Goal: Transaction & Acquisition: Purchase product/service

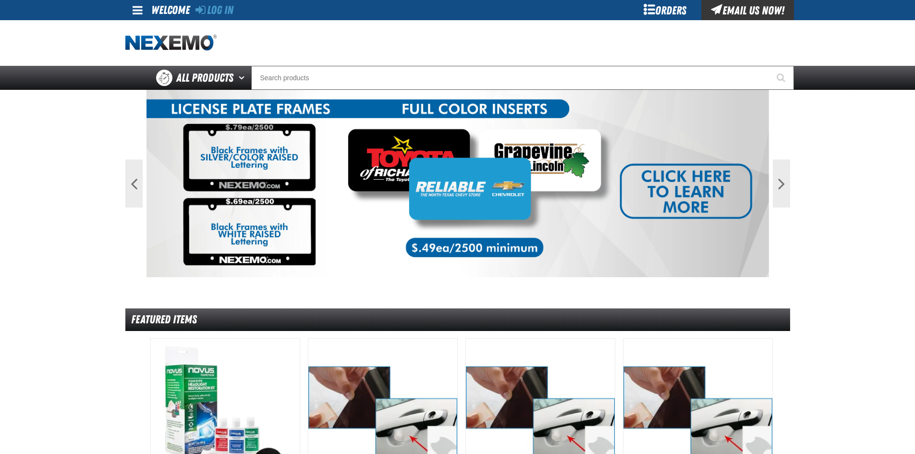
click at [674, 8] on div "Orders" at bounding box center [665, 10] width 72 height 20
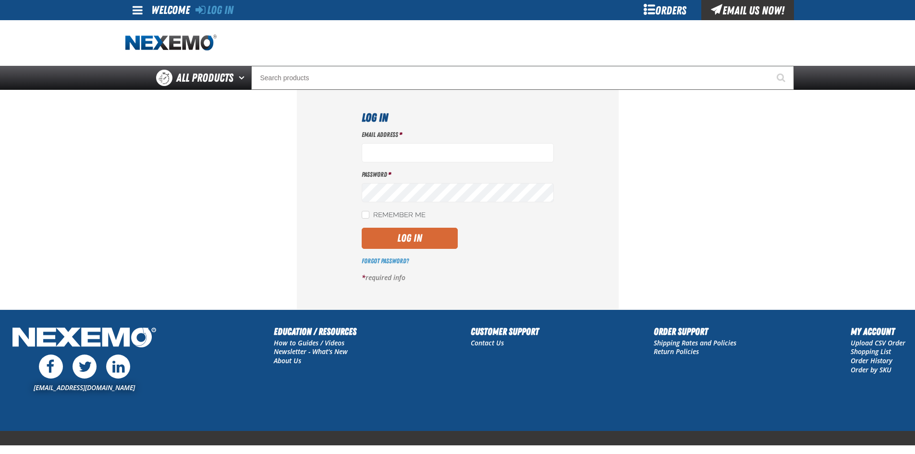
type input "bsmihula@vtaig.com"
click at [410, 233] on button "Log In" at bounding box center [410, 238] width 96 height 21
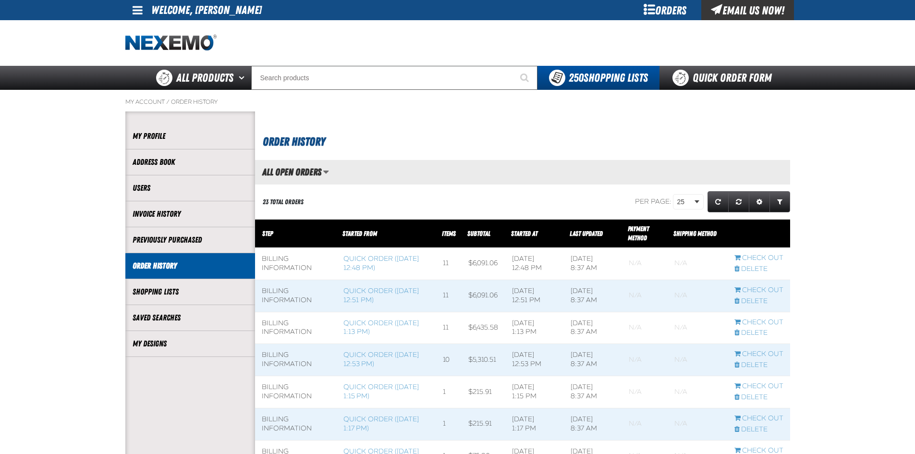
click at [670, 7] on div "Orders" at bounding box center [665, 10] width 72 height 20
click at [712, 76] on link "Quick Order Form" at bounding box center [725, 78] width 130 height 24
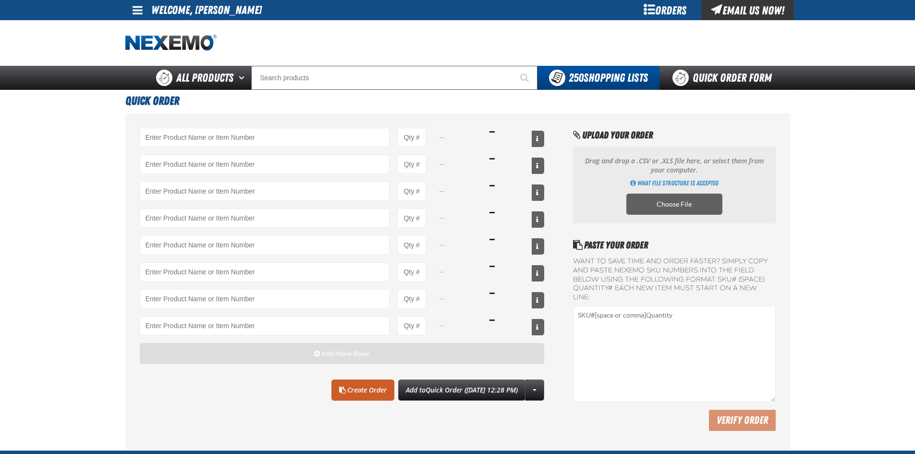
click at [351, 351] on span "Add More Rows" at bounding box center [345, 354] width 48 height 8
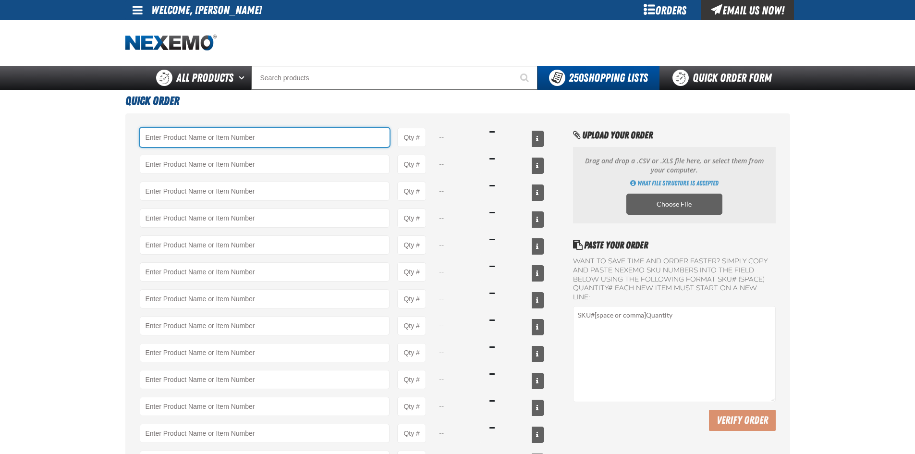
click at [178, 143] on input "Product" at bounding box center [265, 137] width 250 height 19
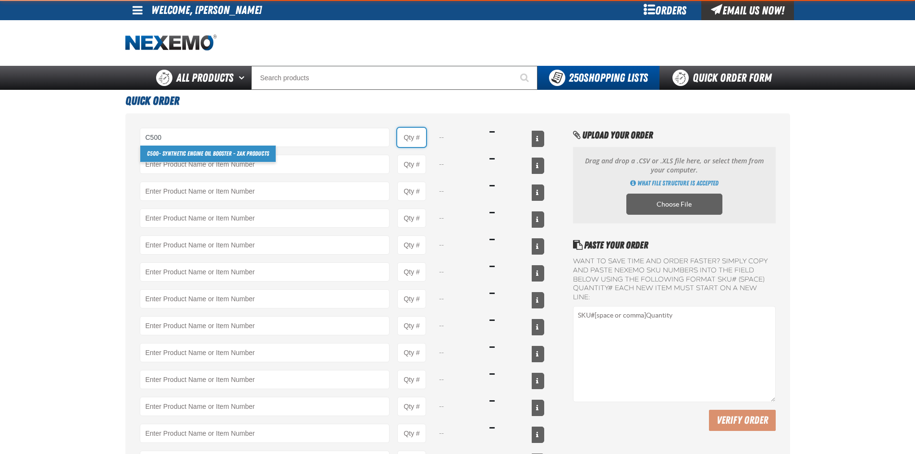
click at [427, 137] on div "C500 C500 - Synthetic Engine Oil Booster - ZAK Products --" at bounding box center [342, 137] width 405 height 19
type input "C500 - Synthetic Engine Oil Booster - ZAK Products"
type input "1"
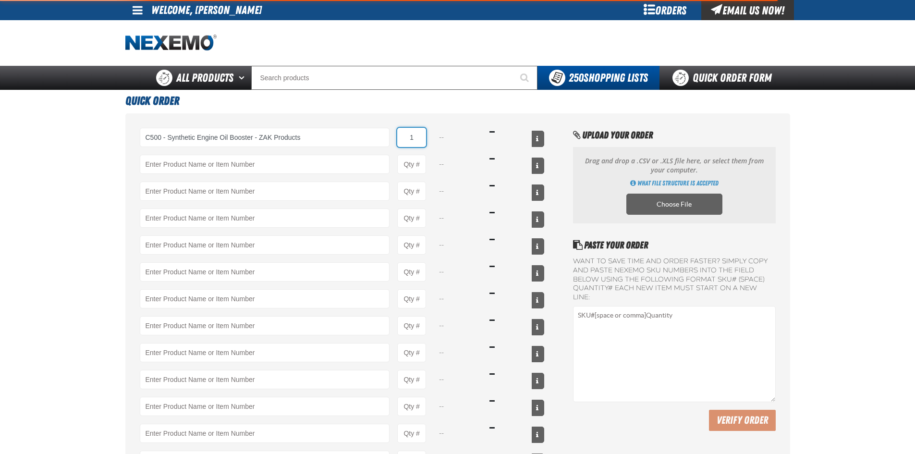
select select "bottle"
click at [420, 137] on input "1" at bounding box center [411, 137] width 29 height 19
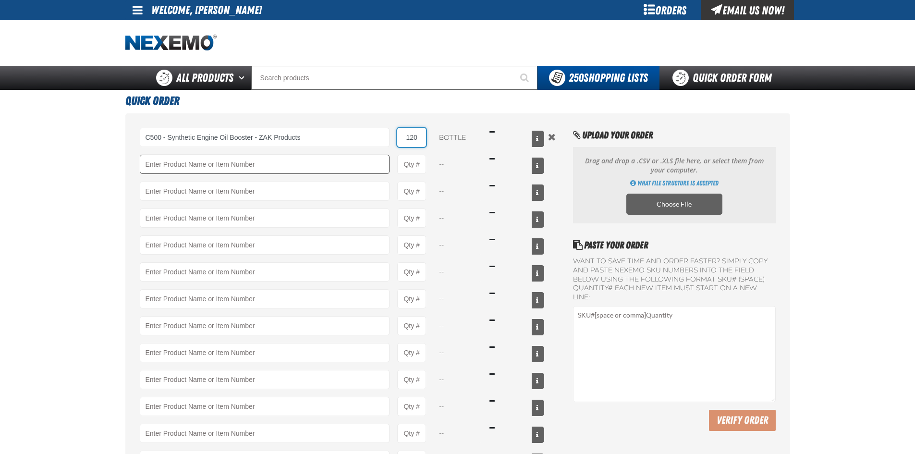
type input "120"
click at [246, 163] on input "Product" at bounding box center [265, 164] width 250 height 19
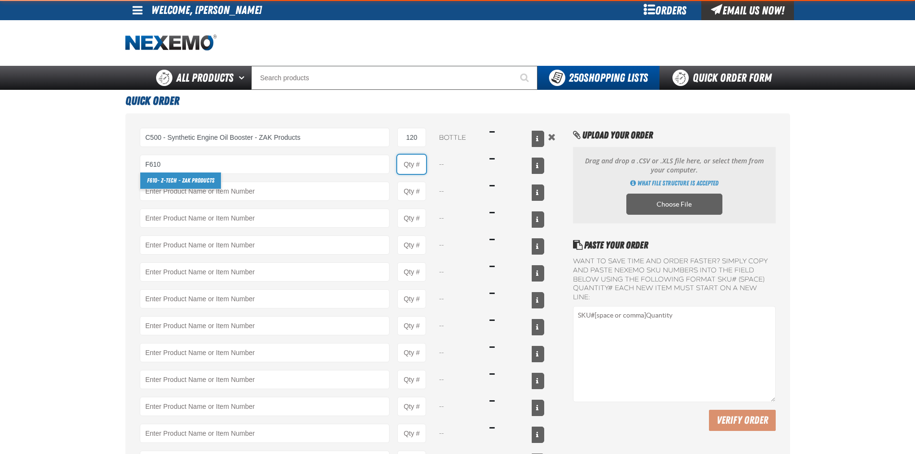
click at [422, 164] on input "Product Quantity" at bounding box center [411, 164] width 29 height 19
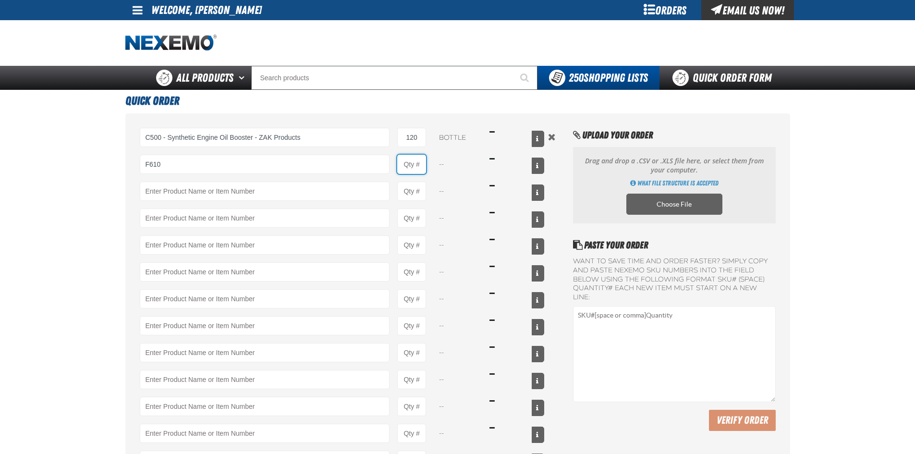
type input "F610 - Z-Tech - ZAK Products"
type input "1"
select select "bottle"
click at [423, 165] on input "1" at bounding box center [411, 164] width 29 height 19
type input "48"
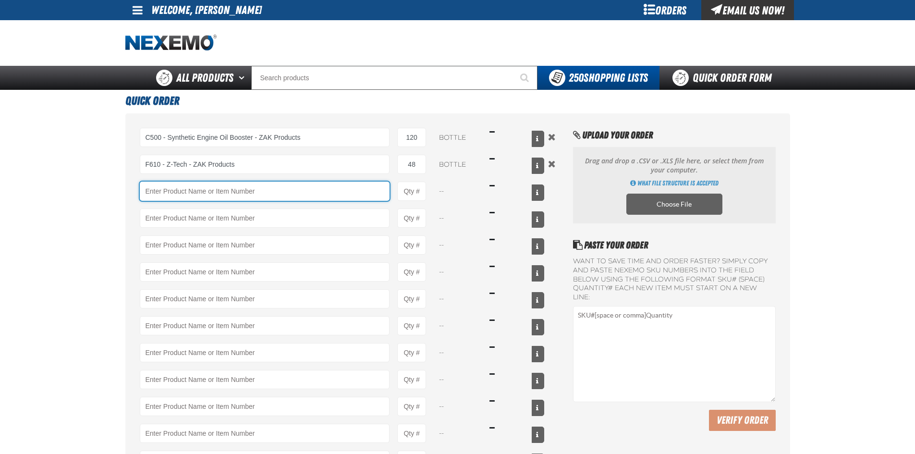
click at [348, 186] on input "Product" at bounding box center [265, 191] width 250 height 19
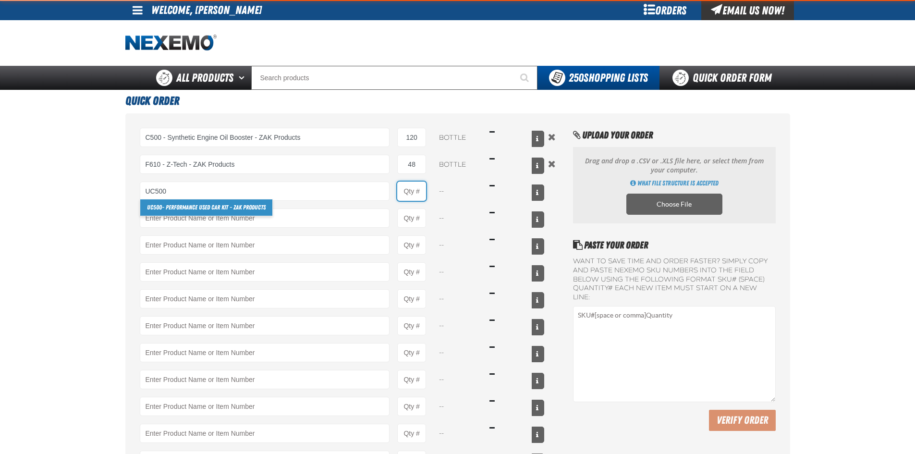
click at [419, 192] on input "Product Quantity" at bounding box center [411, 191] width 29 height 19
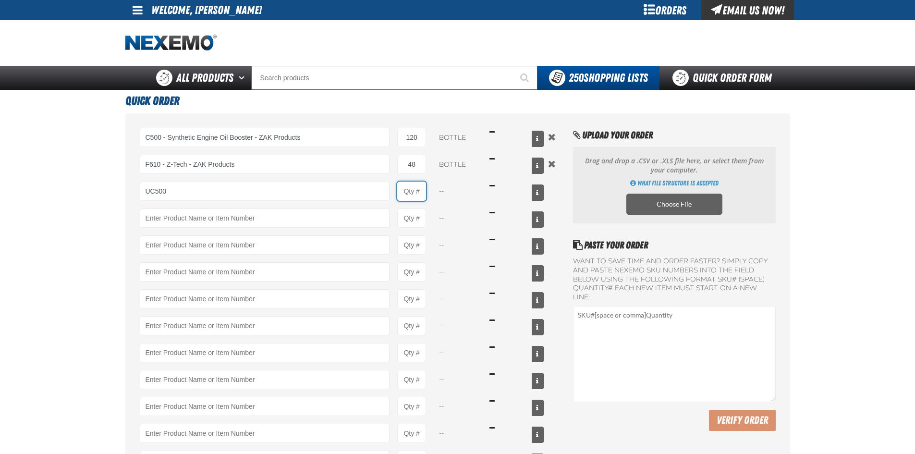
type input "UC500 - Performance Used Car Kit - ZAK Products"
type input "1"
click at [425, 193] on input "1" at bounding box center [411, 191] width 29 height 19
select select "kit"
type input "24"
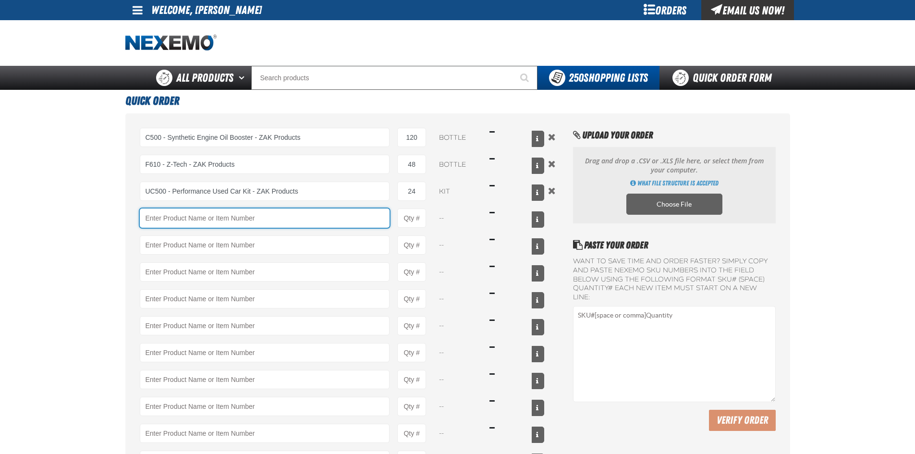
click at [326, 221] on input "Product" at bounding box center [265, 218] width 250 height 19
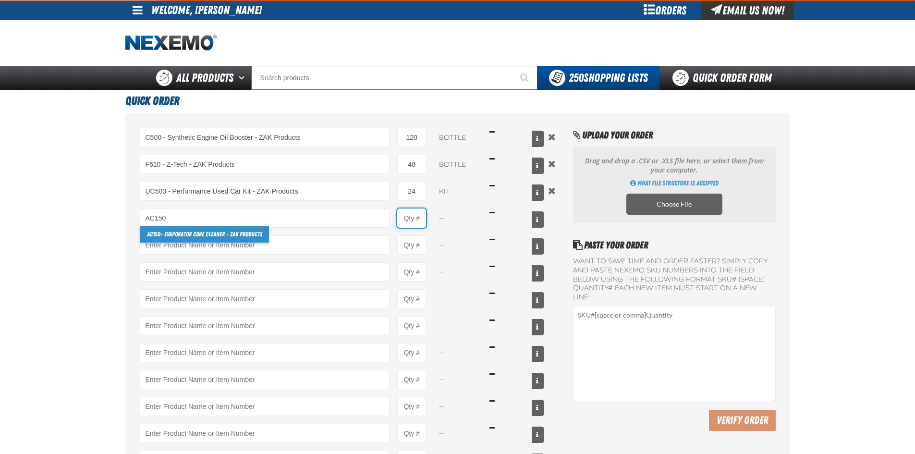
click at [415, 218] on input "Product Quantity" at bounding box center [411, 218] width 29 height 19
type input "AC150 - Evaporator Core Cleaner - ZAK Products"
type input "1"
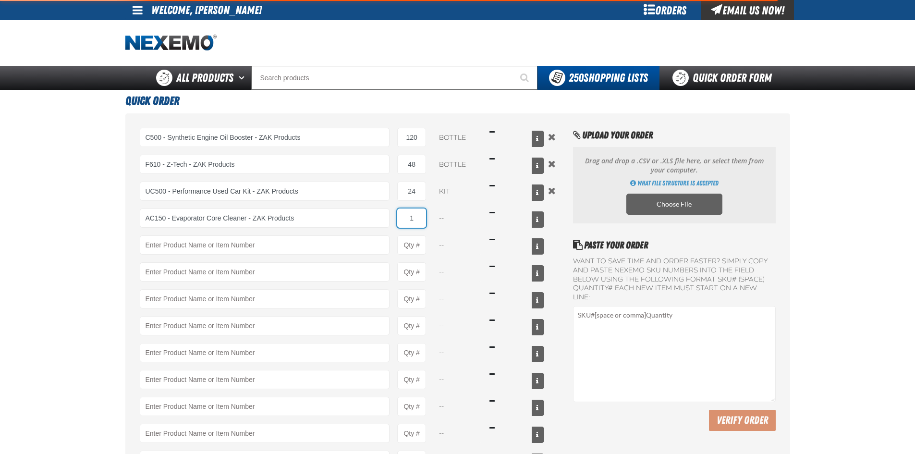
select select "can"
click at [421, 218] on input "1" at bounding box center [411, 218] width 29 height 19
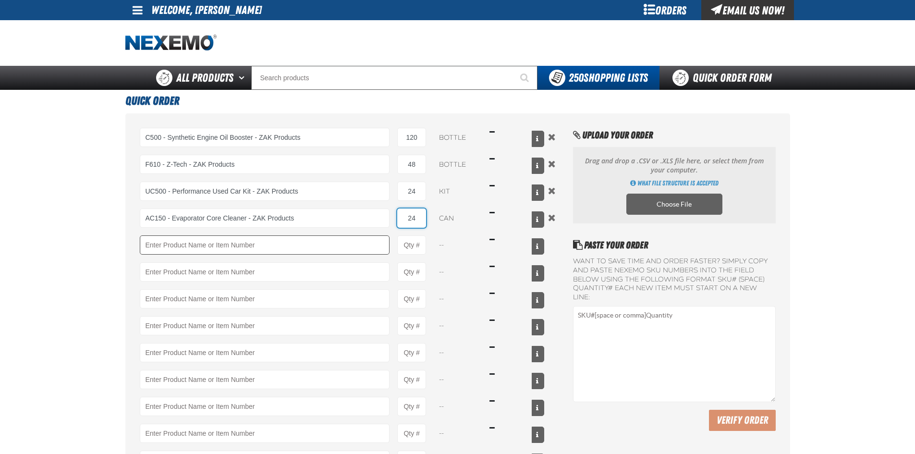
type input "24"
click at [305, 248] on input "Product" at bounding box center [265, 244] width 250 height 19
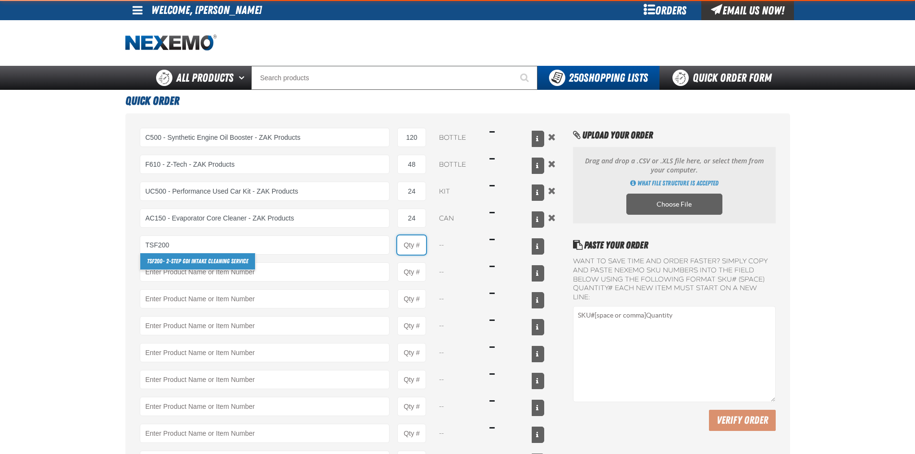
click at [412, 245] on input "Product Quantity" at bounding box center [411, 244] width 29 height 19
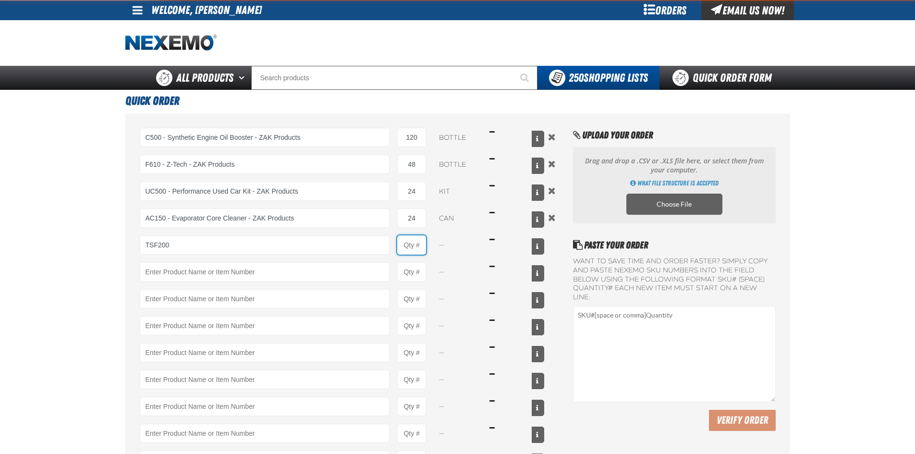
type input "TSF200 - 2-Step GDI Intake Cleaning Service"
type input "1"
select select "kit"
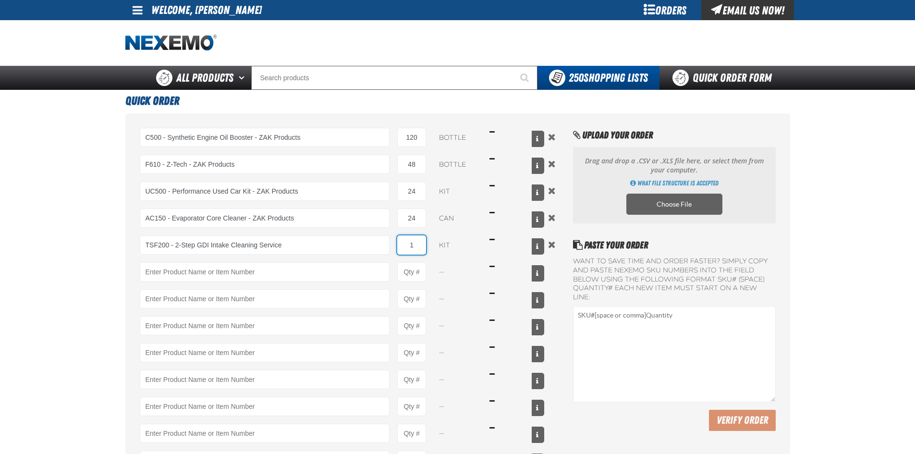
click at [423, 245] on input "1" at bounding box center [411, 244] width 29 height 19
type input "12"
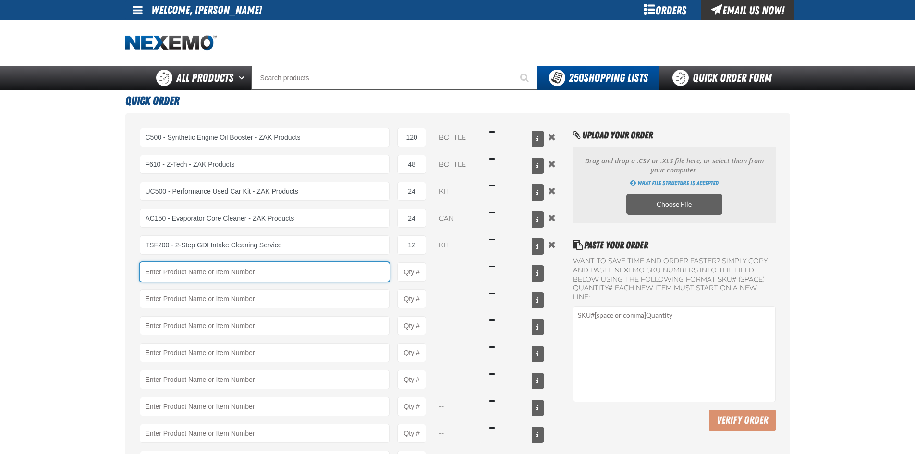
click at [307, 275] on input "Product" at bounding box center [265, 271] width 250 height 19
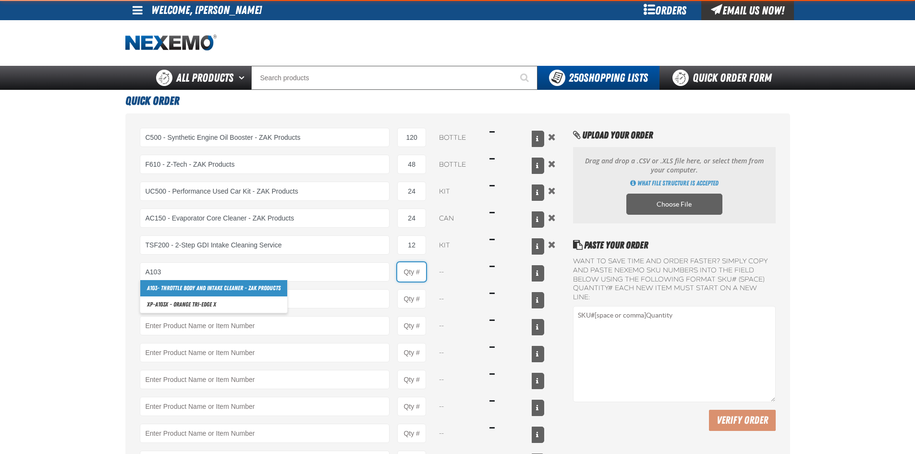
click at [407, 269] on input "Product Quantity" at bounding box center [411, 271] width 29 height 19
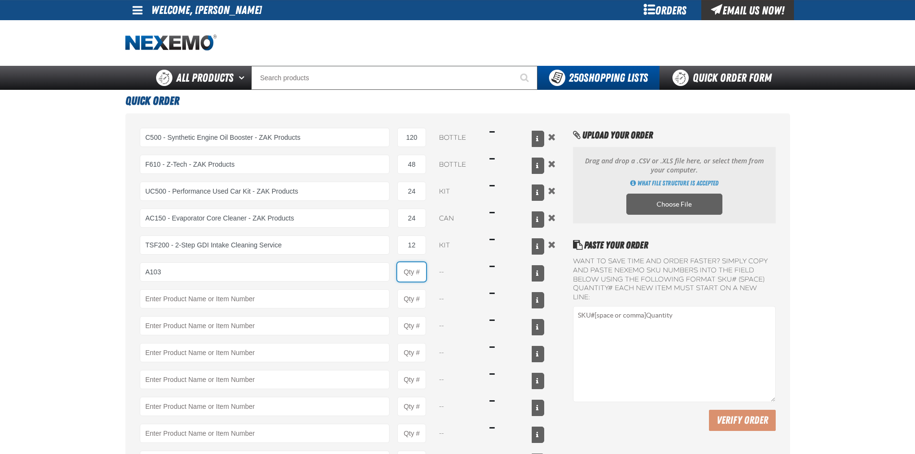
type input "A103 - Throttle Body and Intake Cleaner - ZAK Products"
type input "1"
select select "can"
click at [422, 272] on input "1" at bounding box center [411, 271] width 29 height 19
type input "24"
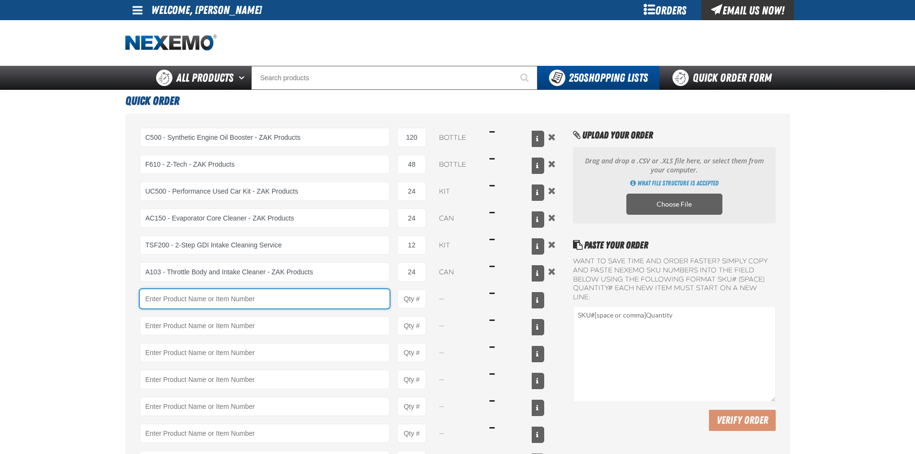
click at [290, 303] on input "Product" at bounding box center [265, 298] width 250 height 19
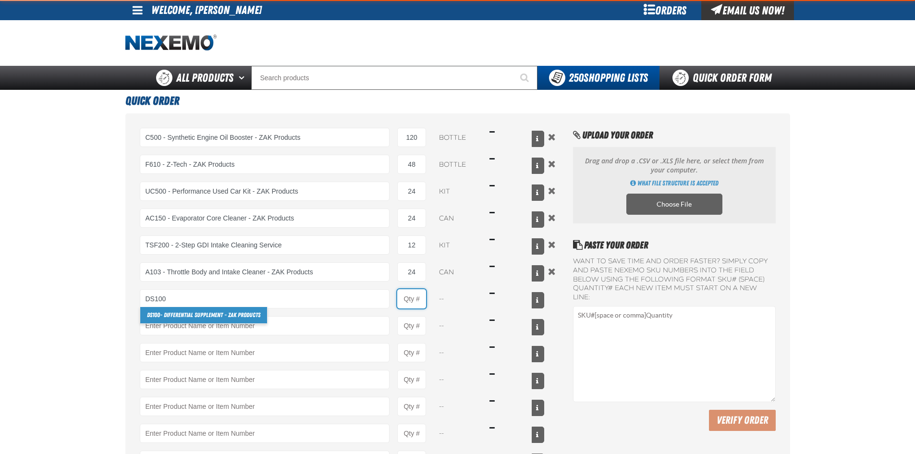
click at [416, 298] on input "Product Quantity" at bounding box center [411, 298] width 29 height 19
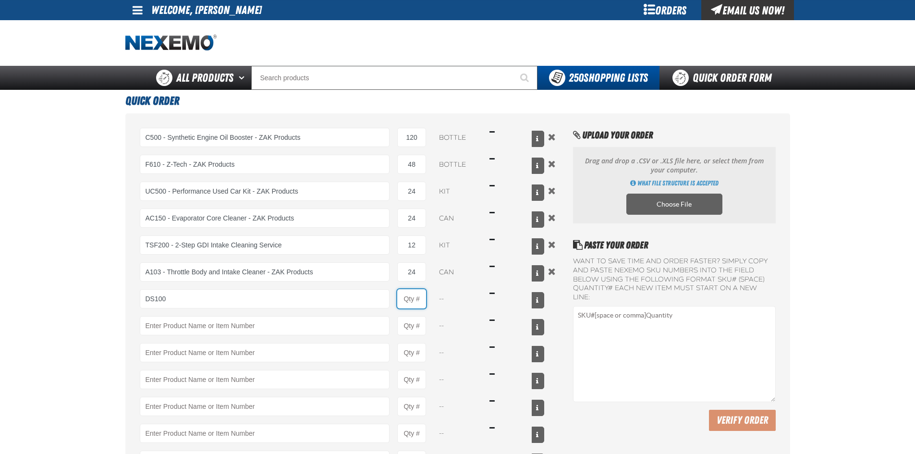
type input "DS100 - Differential Supplement - ZAK Products"
type input "1"
select select "bottle"
click at [420, 298] on input "1" at bounding box center [411, 298] width 29 height 19
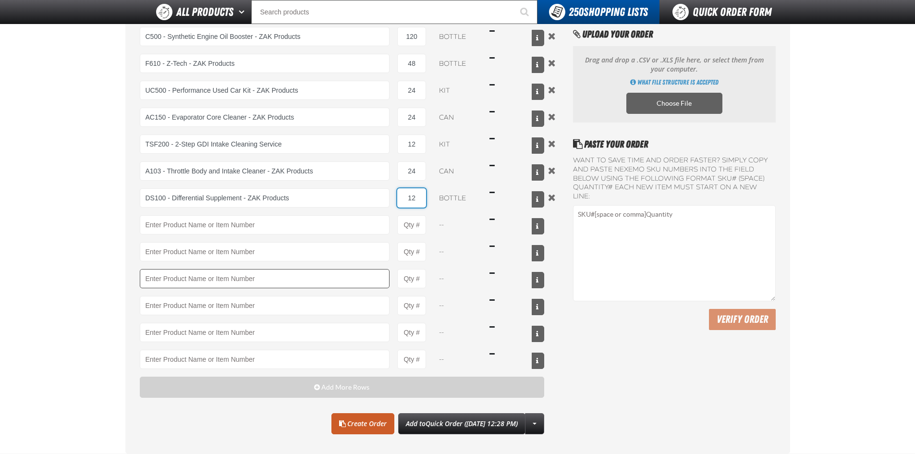
scroll to position [96, 0]
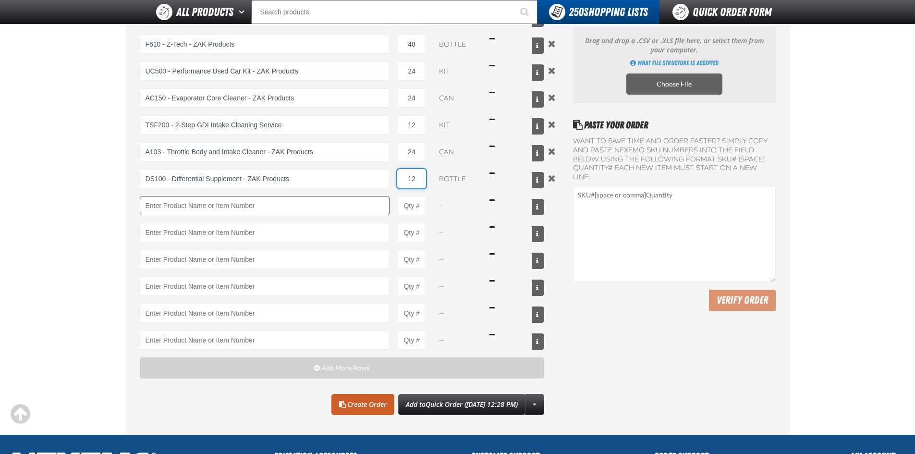
type input "12"
click at [311, 205] on input "Product" at bounding box center [265, 205] width 250 height 19
click at [418, 204] on input "Product Quantity" at bounding box center [411, 205] width 29 height 19
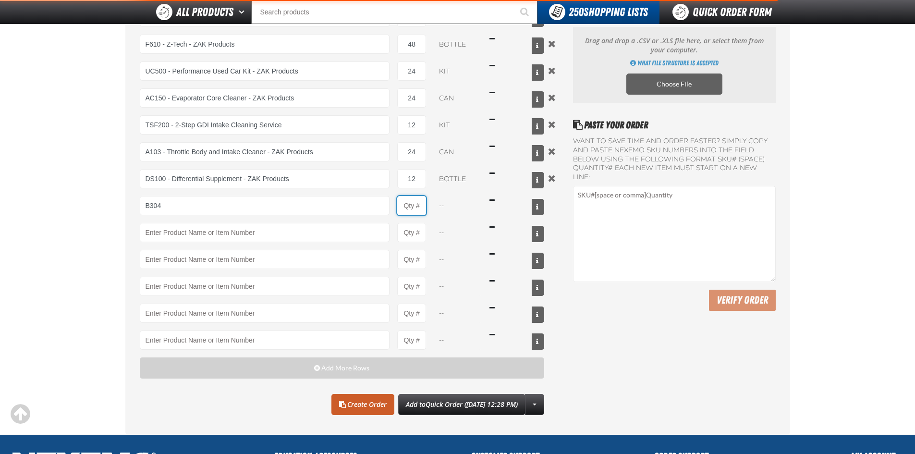
type input "B304 - Battery Service Kit - Cleaner &amp; Protector with Anti-Corrosion Pads -…"
type input "1"
select select "kit"
click at [422, 204] on input "1" at bounding box center [411, 205] width 29 height 19
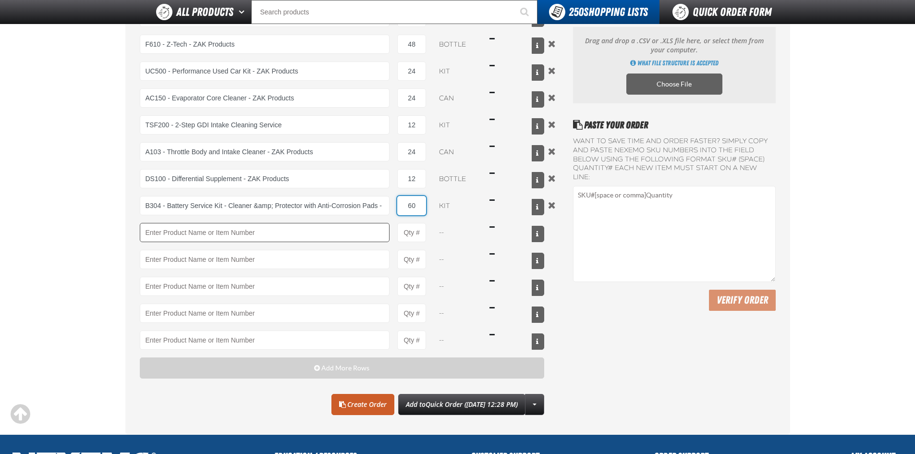
type input "60"
click at [225, 237] on input "Product" at bounding box center [265, 232] width 250 height 19
click at [418, 233] on input "Product Quantity" at bounding box center [411, 232] width 29 height 19
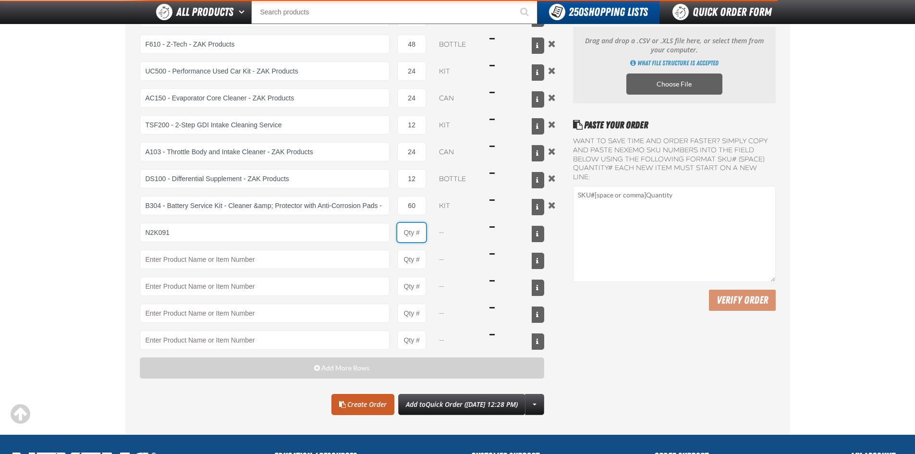
type input "N2K091 - N2 Nitrogen Installation Kits"
type input "1"
select select "kit"
click at [424, 232] on input "1" at bounding box center [411, 232] width 29 height 19
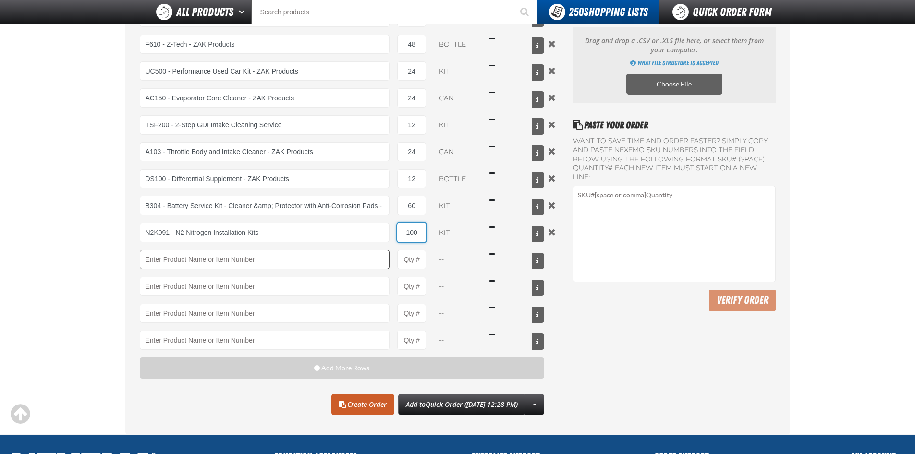
type input "100"
click at [355, 252] on input "Product" at bounding box center [265, 259] width 250 height 19
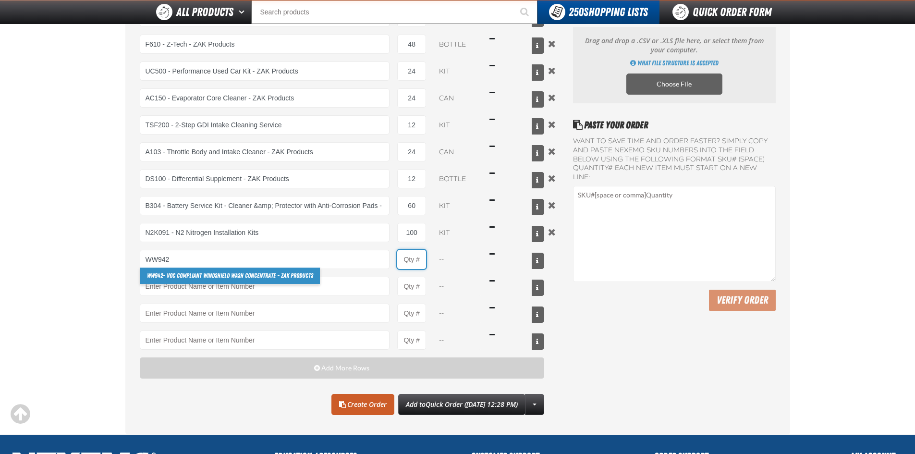
click at [413, 258] on input "Product Quantity" at bounding box center [411, 259] width 29 height 19
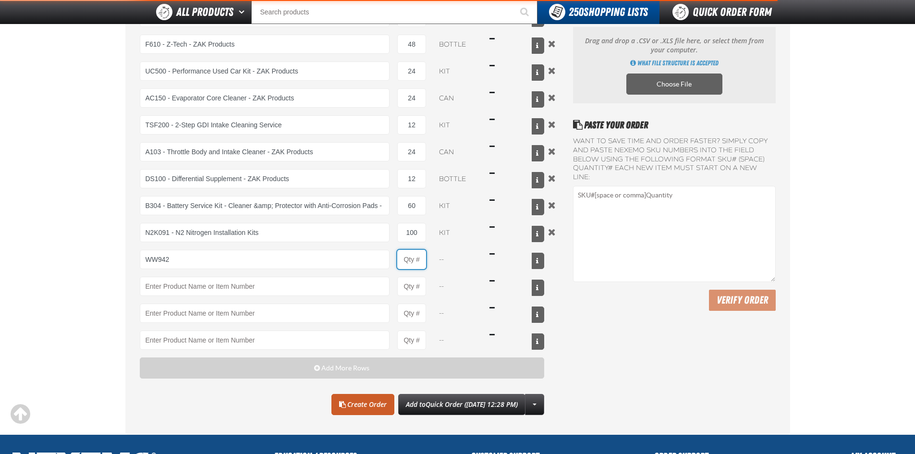
type input "WW942 - VOC Compliant Windshield Wash Concentrate - ZAK Products"
type input "1"
select select "bottle"
click at [427, 259] on div "WW942 - VOC Compliant Windshield Wash Concentrate - ZAK Products WW942 - VOC Co…" at bounding box center [342, 259] width 405 height 19
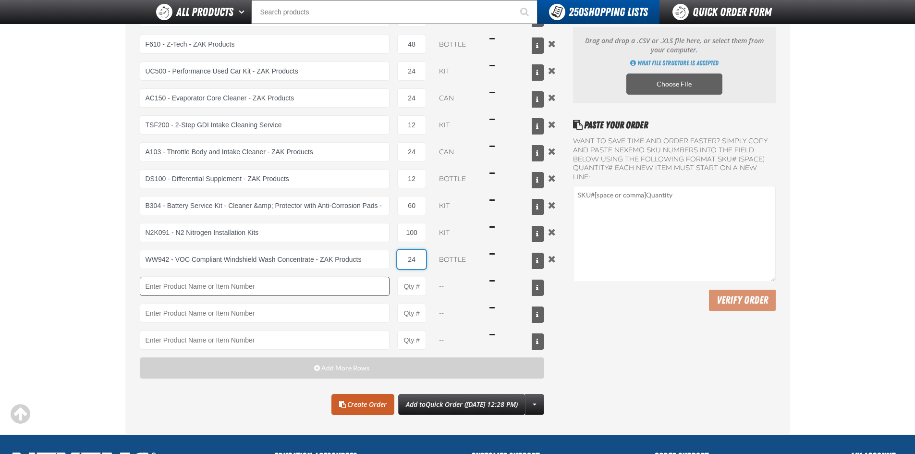
type input "24"
click at [308, 283] on input "Product" at bounding box center [265, 286] width 250 height 19
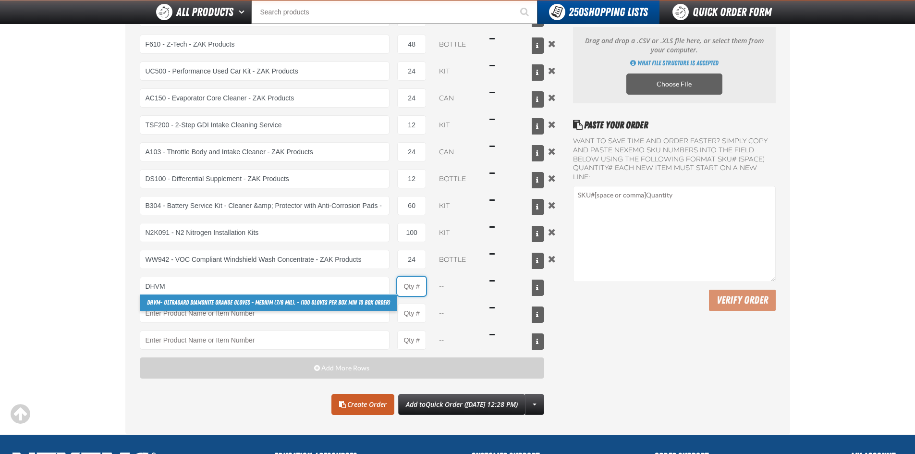
click at [416, 288] on input "Product Quantity" at bounding box center [411, 286] width 29 height 19
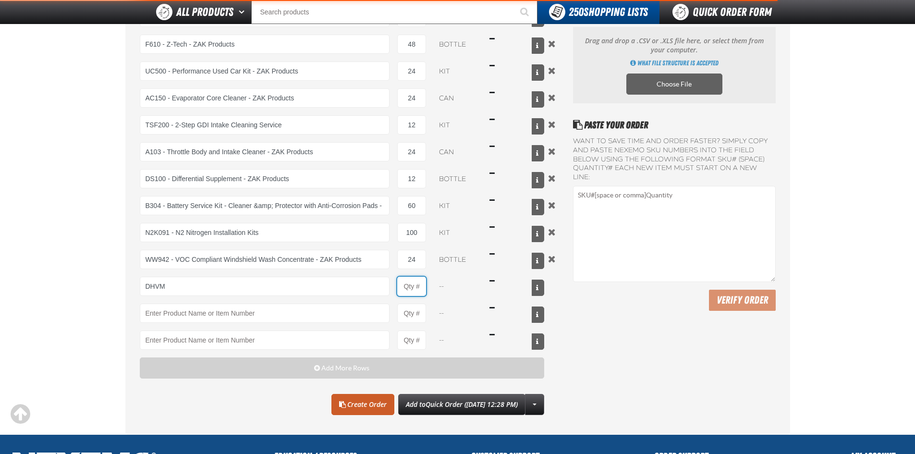
type input "DHVM - Ultragard Diamonite Orange Gloves - Medium (7/8 mil). - (100 gloves per …"
type input "1"
select select "box"
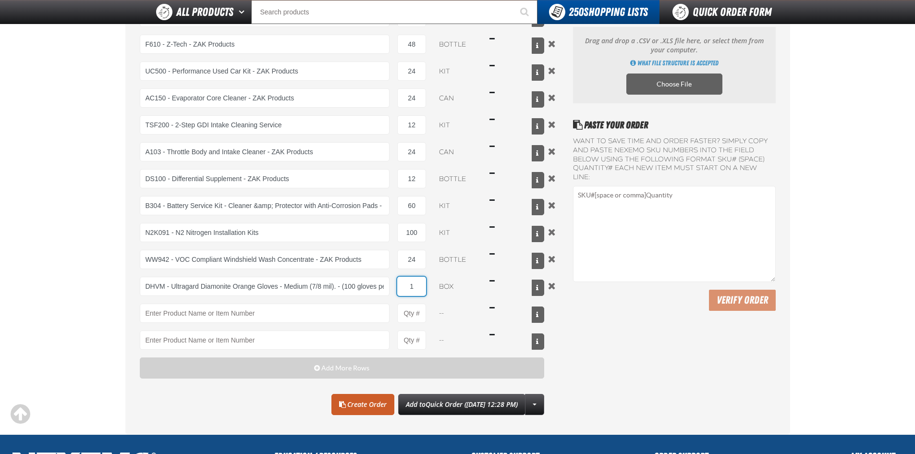
click at [423, 286] on input "1" at bounding box center [411, 286] width 29 height 19
type input "10"
click at [363, 404] on link "Create Order" at bounding box center [363, 404] width 63 height 21
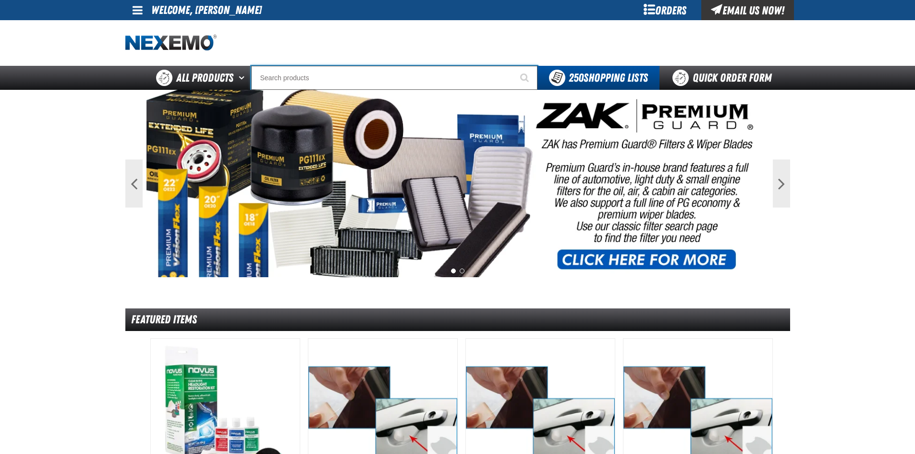
click at [429, 85] on input "Search" at bounding box center [394, 78] width 286 height 24
type input "D"
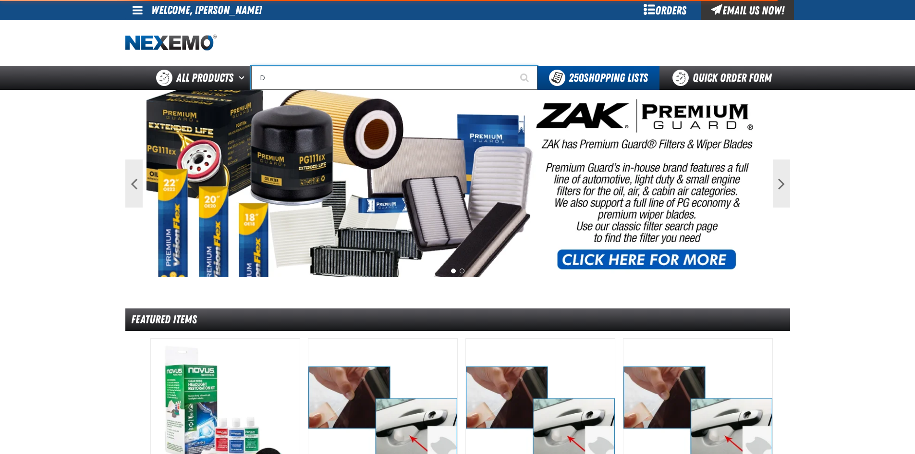
type input "D Alkaline Battery 1.5 Volt (ph)"
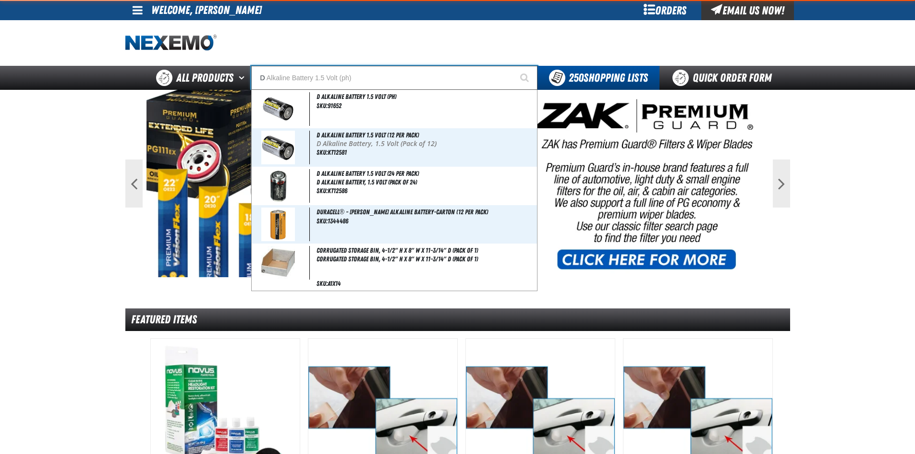
type input "DH"
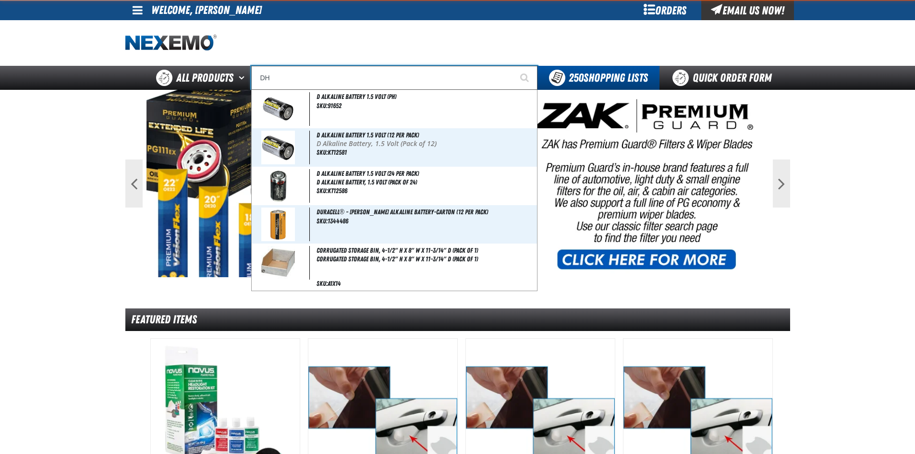
type input "DHC Deluxe Battery Tester"
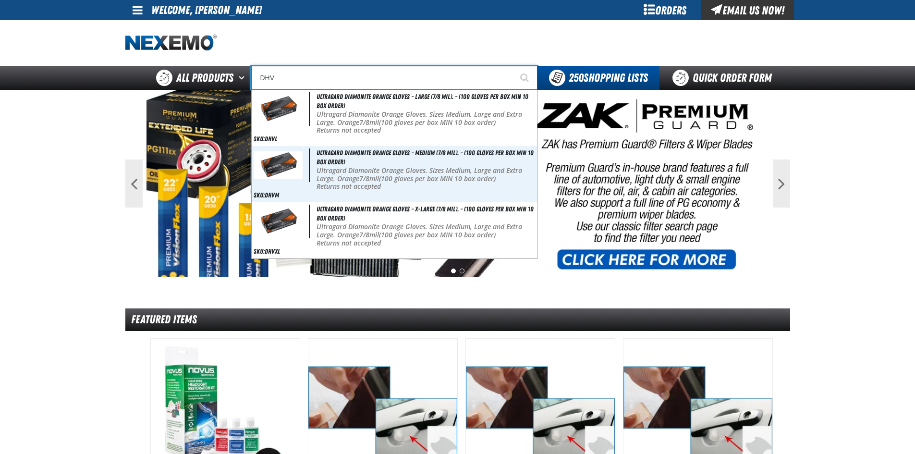
type input "DHVM"
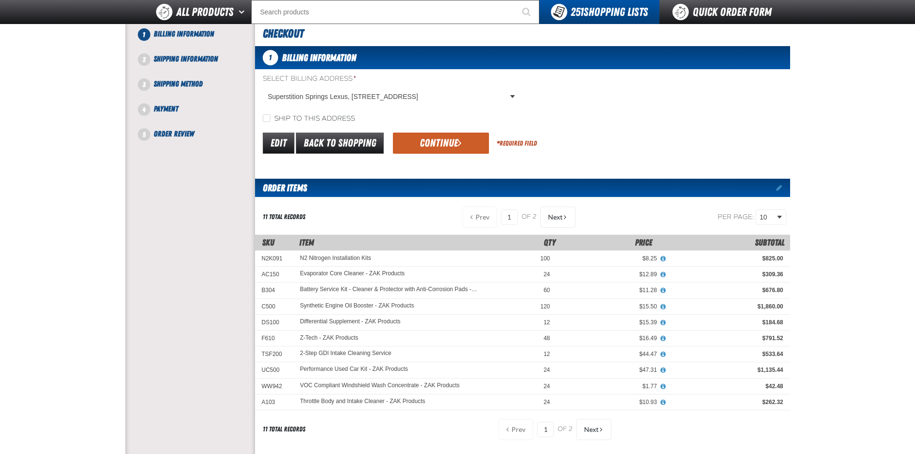
scroll to position [144, 0]
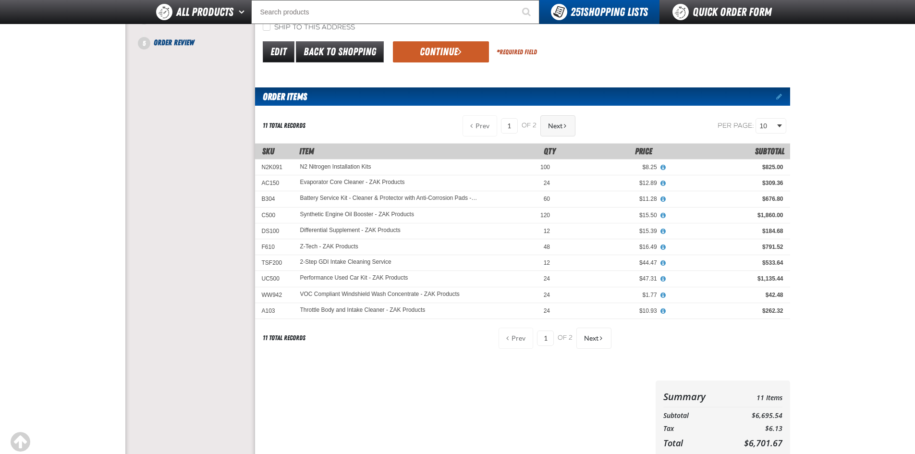
click at [553, 124] on span "Next" at bounding box center [555, 126] width 14 height 8
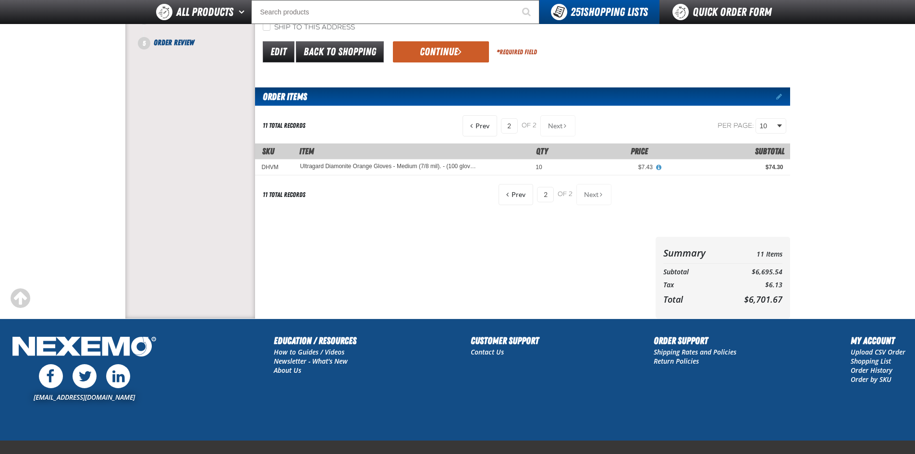
drag, startPoint x: 449, startPoint y: 50, endPoint x: 559, endPoint y: 93, distance: 118.3
click at [449, 50] on button "Continue" at bounding box center [441, 51] width 96 height 21
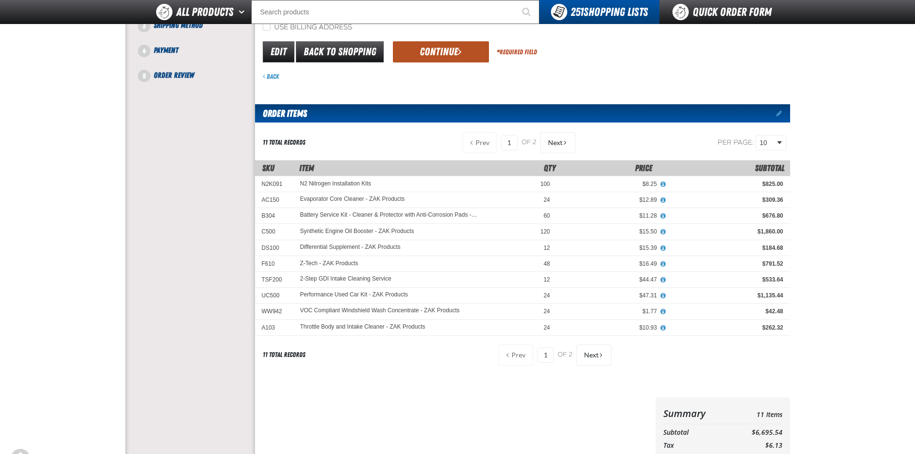
click at [436, 55] on button "Continue" at bounding box center [441, 51] width 96 height 21
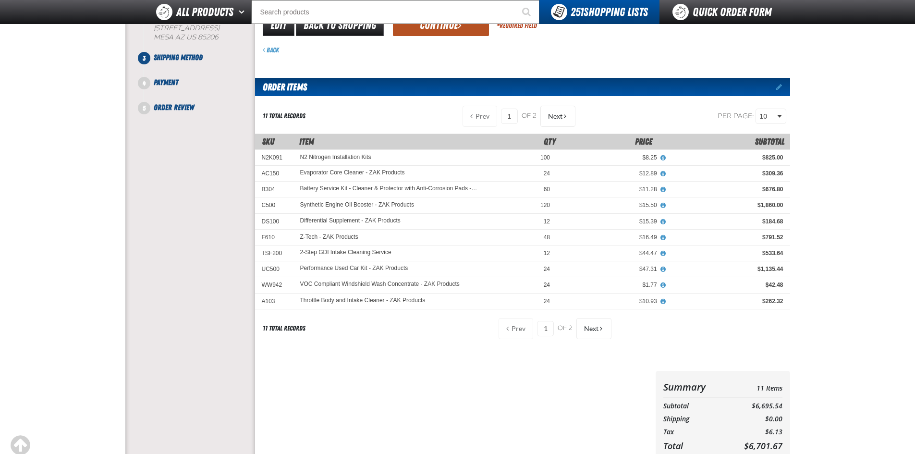
click at [422, 30] on button "Continue" at bounding box center [441, 25] width 96 height 21
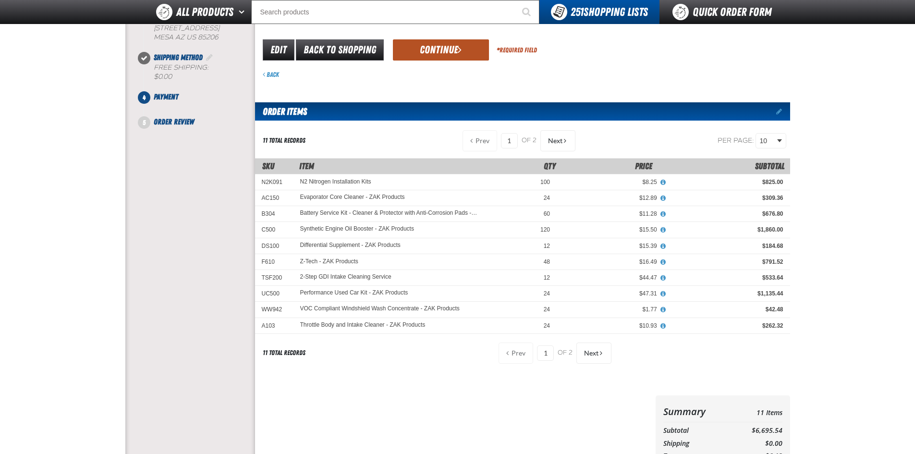
drag, startPoint x: 454, startPoint y: 49, endPoint x: 551, endPoint y: 93, distance: 107.1
click at [454, 49] on button "Continue" at bounding box center [441, 49] width 96 height 21
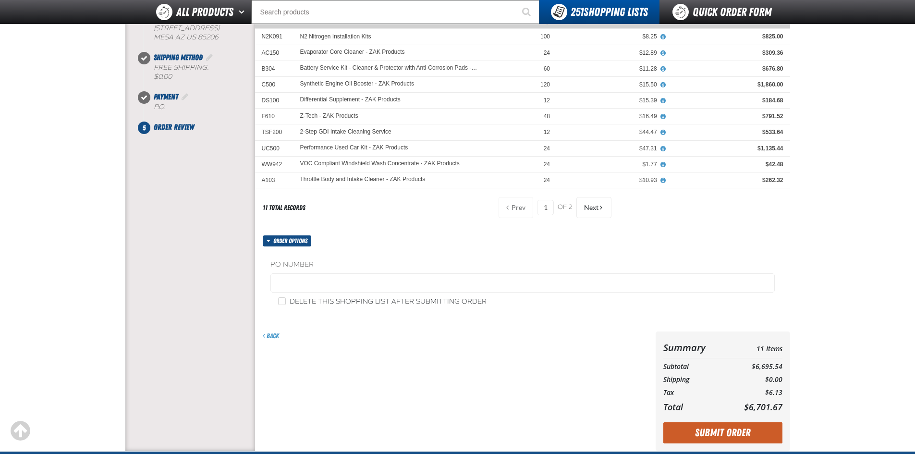
click at [307, 264] on label "PO Number" at bounding box center [522, 264] width 504 height 9
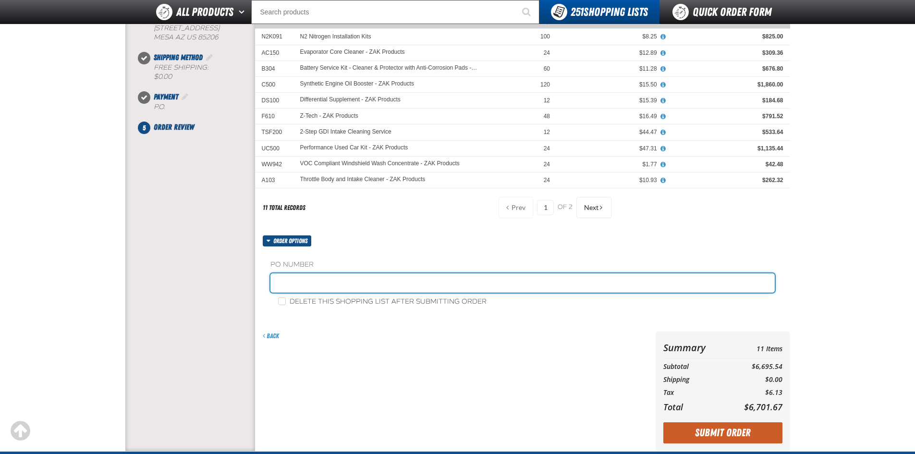
click at [298, 287] on input "text" at bounding box center [522, 282] width 504 height 19
type input "44713"
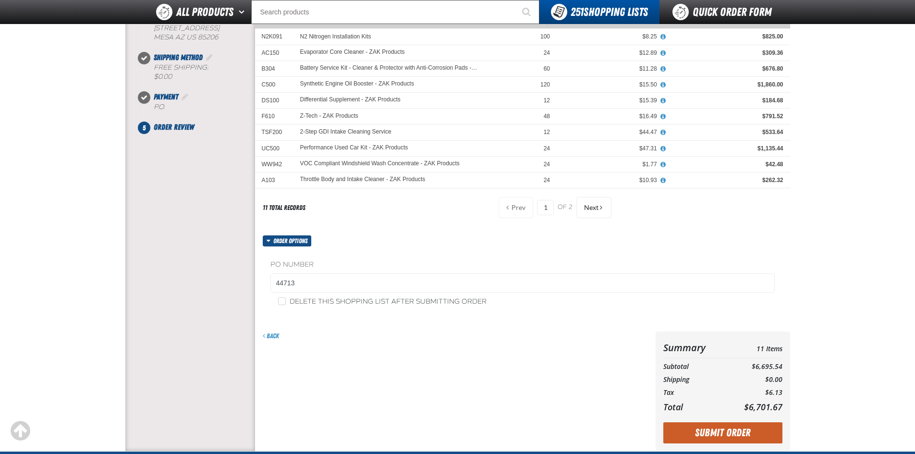
click at [717, 430] on button "Submit Order" at bounding box center [723, 432] width 119 height 21
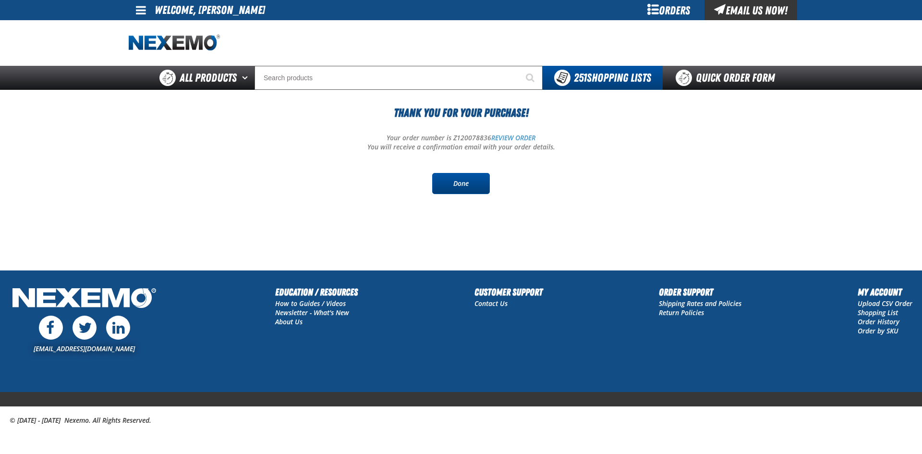
click at [470, 182] on link "Done" at bounding box center [461, 183] width 58 height 21
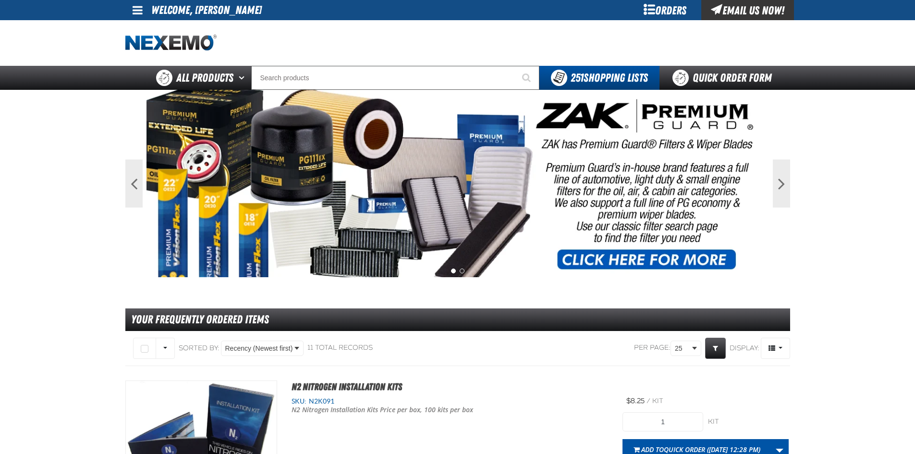
click at [677, 10] on div "Orders" at bounding box center [665, 10] width 72 height 20
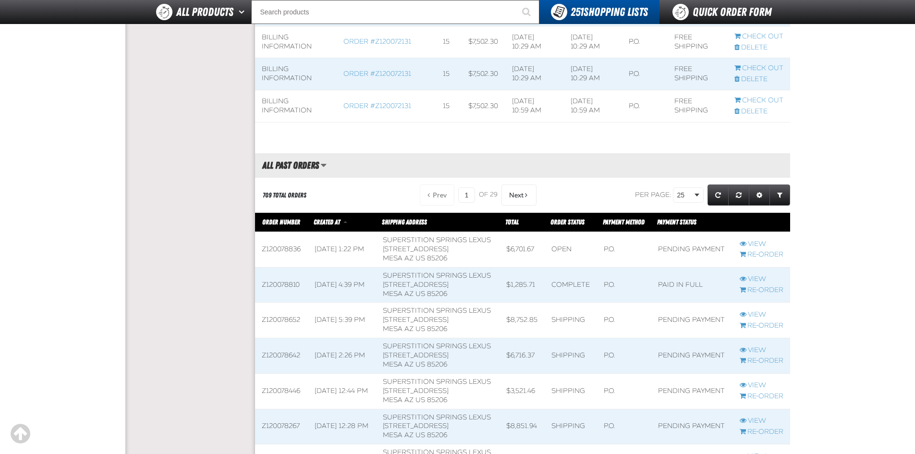
scroll to position [913, 0]
